Goal: Transaction & Acquisition: Download file/media

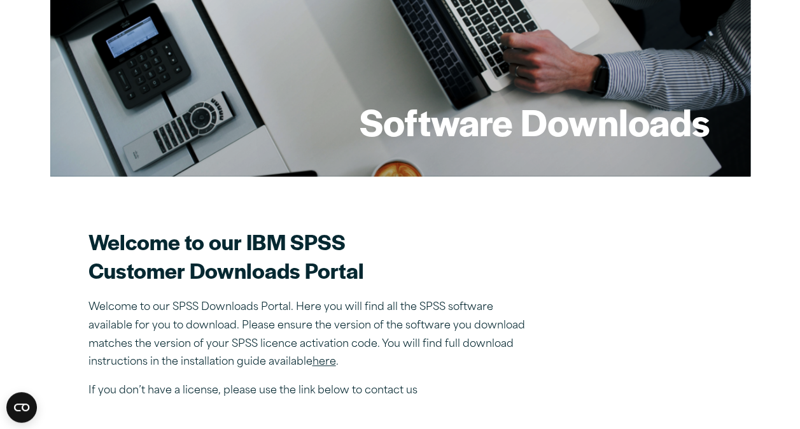
scroll to position [331, 0]
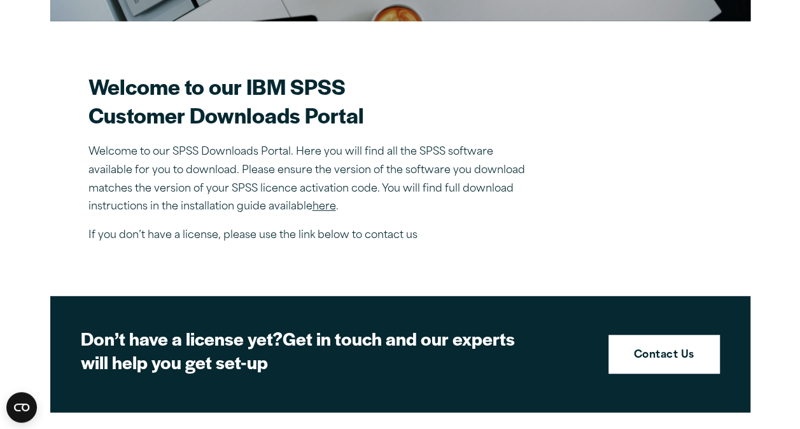
click at [328, 204] on link "here" at bounding box center [324, 207] width 24 height 10
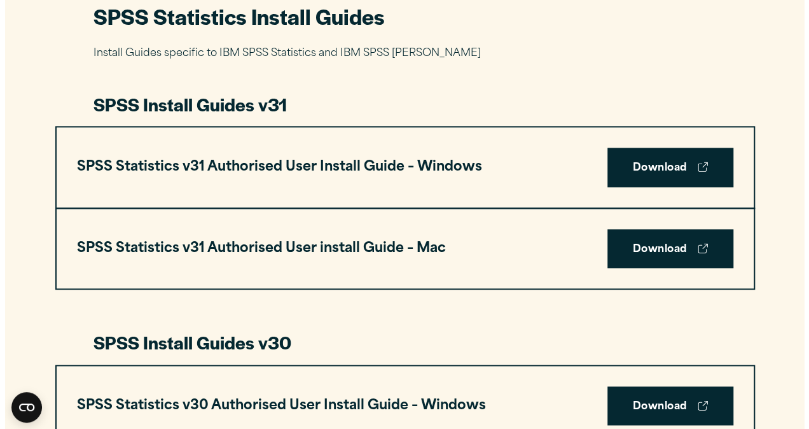
scroll to position [638, 0]
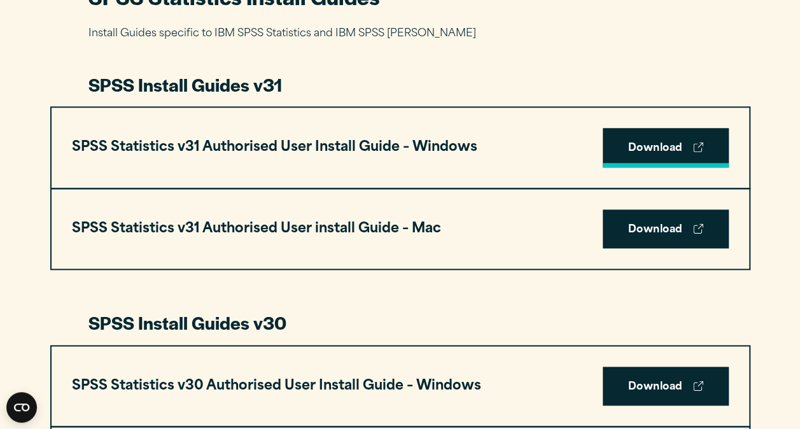
click at [654, 154] on link "Download" at bounding box center [665, 147] width 126 height 39
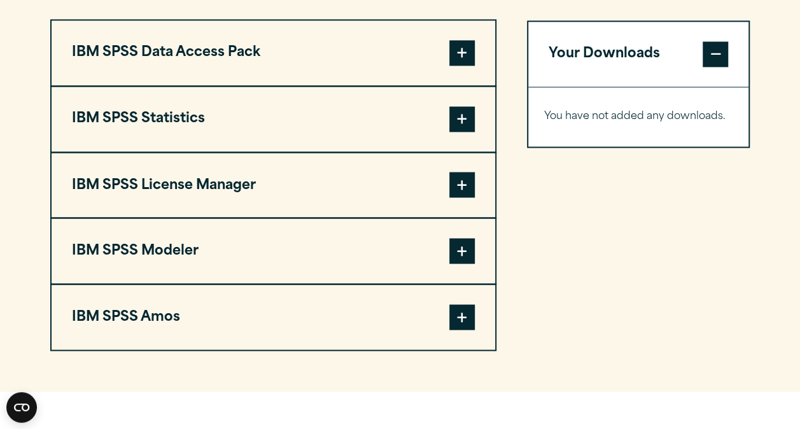
scroll to position [1004, 0]
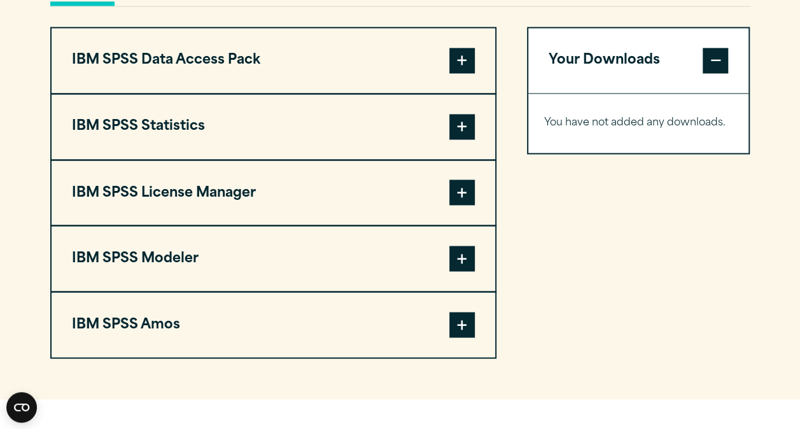
click at [457, 129] on span at bounding box center [461, 126] width 25 height 25
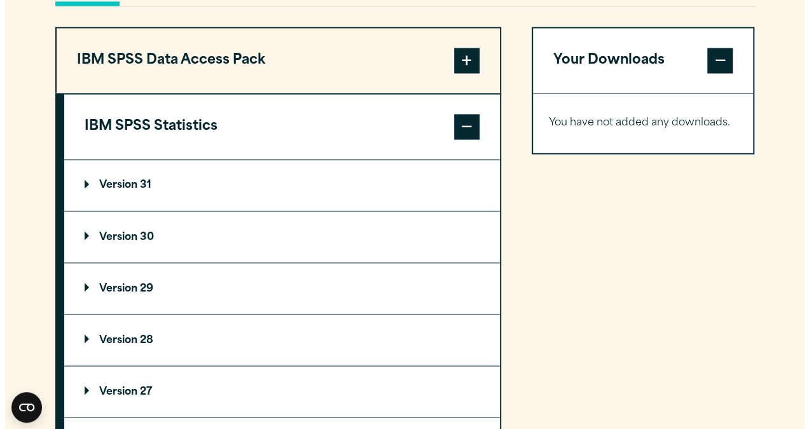
scroll to position [1009, 0]
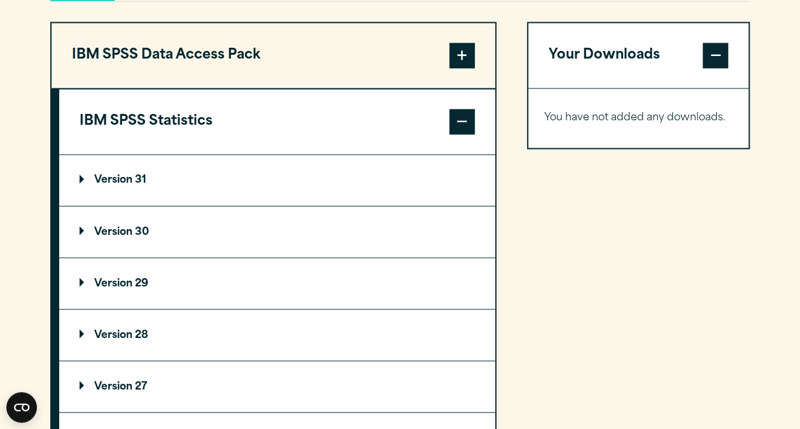
click at [130, 184] on summary "Version 31" at bounding box center [277, 180] width 436 height 51
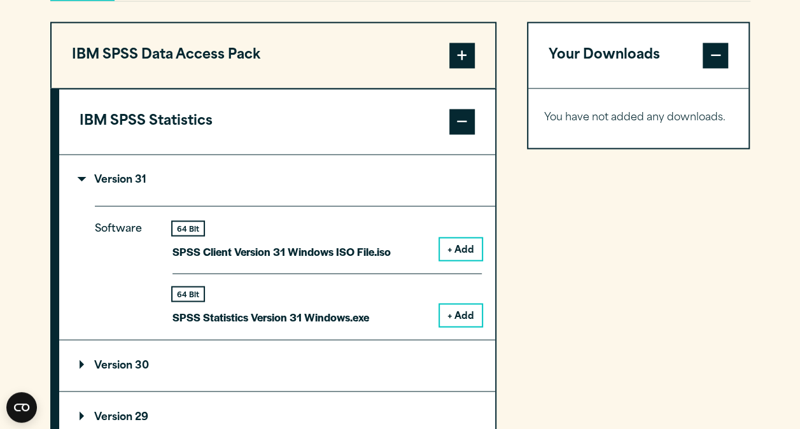
click at [472, 313] on button "+ Add" at bounding box center [461, 315] width 42 height 22
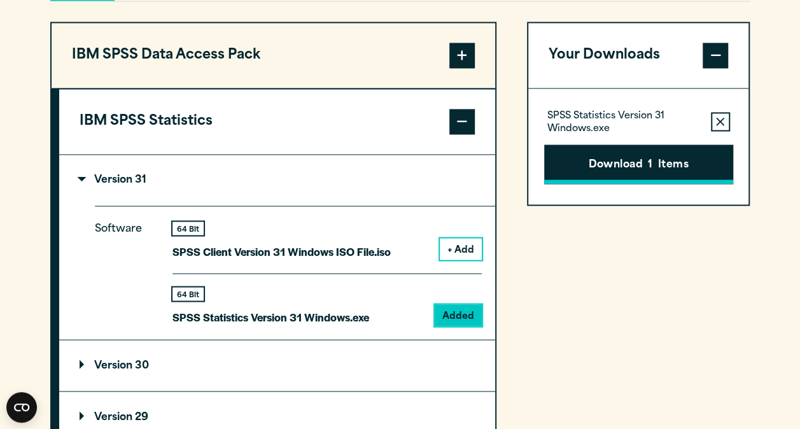
click at [650, 165] on span "1" at bounding box center [650, 165] width 4 height 17
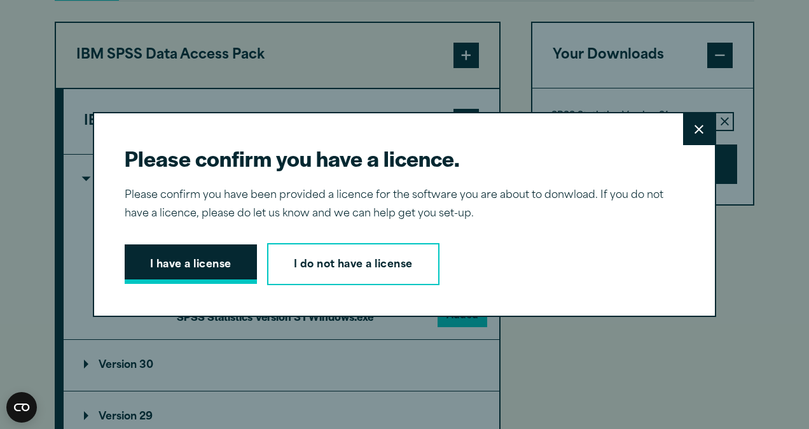
click at [201, 270] on button "I have a license" at bounding box center [191, 263] width 132 height 39
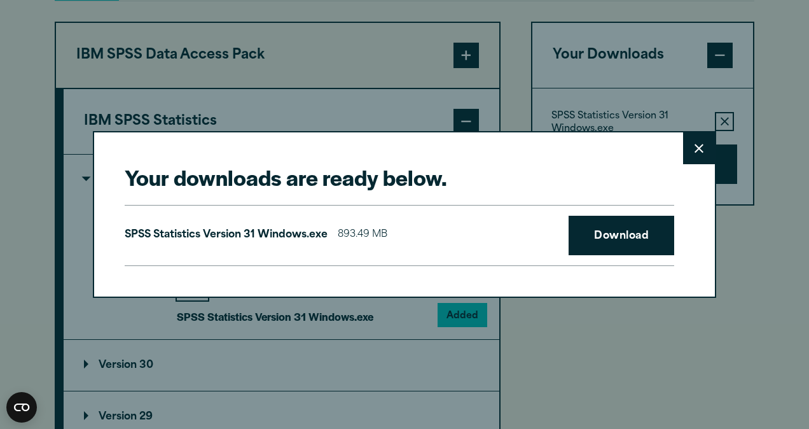
drag, startPoint x: 590, startPoint y: 235, endPoint x: 525, endPoint y: 226, distance: 66.1
click at [525, 226] on div "SPSS Statistics Version 31 Windows.exe 893.49 MB Download" at bounding box center [400, 235] width 550 height 61
click at [606, 255] on div "SPSS Statistics Version 31 Windows.exe 893.49 MB Download" at bounding box center [400, 235] width 550 height 61
click at [612, 243] on link "Download" at bounding box center [622, 235] width 106 height 39
click at [610, 244] on link "Download" at bounding box center [622, 235] width 106 height 39
